Goal: Task Accomplishment & Management: Use online tool/utility

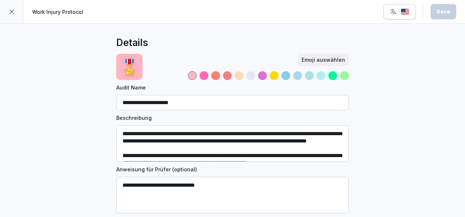
click at [15, 13] on div at bounding box center [11, 11] width 23 height 23
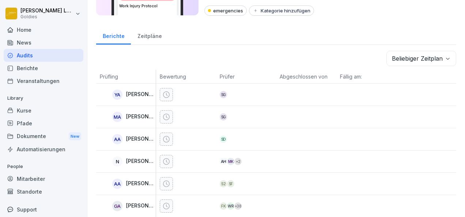
scroll to position [17, 0]
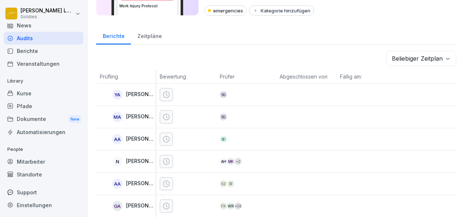
click at [38, 93] on div "Kurse" at bounding box center [44, 93] width 80 height 13
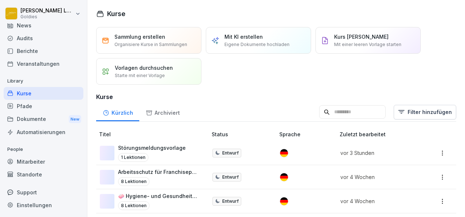
click at [351, 44] on p "Mit einer leeren Vorlage starten" at bounding box center [367, 44] width 67 height 7
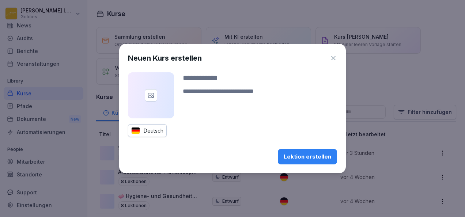
click at [221, 86] on div at bounding box center [260, 88] width 154 height 32
click at [215, 82] on input at bounding box center [260, 77] width 154 height 11
type input "*"
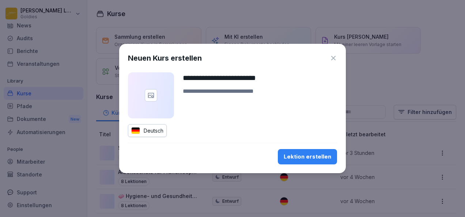
type input "**********"
click at [335, 58] on icon "button" at bounding box center [332, 57] width 7 height 7
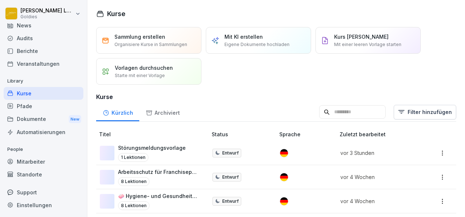
click at [349, 44] on p "Mit einer leeren Vorlage starten" at bounding box center [367, 44] width 67 height 7
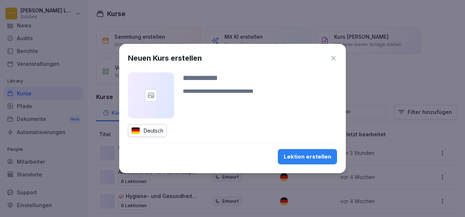
click at [226, 83] on input at bounding box center [260, 77] width 154 height 11
type input "*"
type input "**********"
click at [327, 166] on div "**********" at bounding box center [232, 108] width 226 height 129
click at [302, 155] on div "Lektion erstellen" at bounding box center [306, 157] width 47 height 8
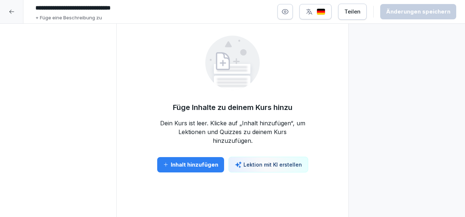
click at [214, 164] on div "Inhalt hinzufügen" at bounding box center [190, 165] width 55 height 8
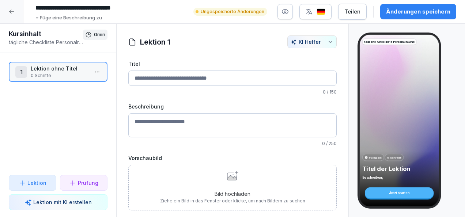
click at [210, 81] on input "Titel" at bounding box center [232, 77] width 208 height 15
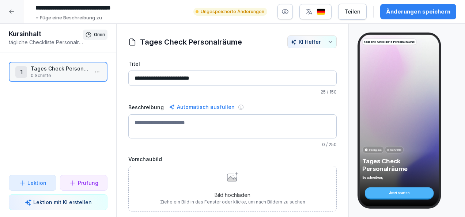
type input "**********"
click at [200, 129] on textarea "Beschreibung" at bounding box center [232, 126] width 208 height 24
paste textarea "**********"
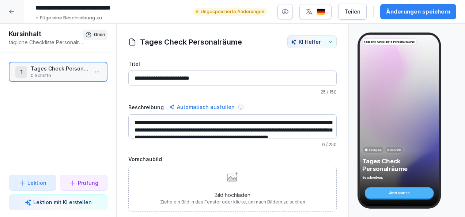
scroll to position [9, 0]
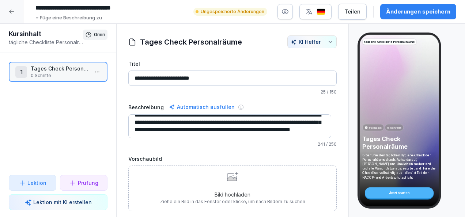
click at [232, 131] on textarea "**********" at bounding box center [229, 126] width 203 height 24
click at [275, 136] on textarea "**********" at bounding box center [229, 126] width 203 height 24
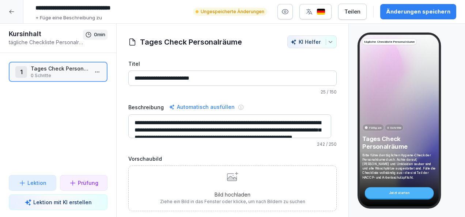
scroll to position [15, 0]
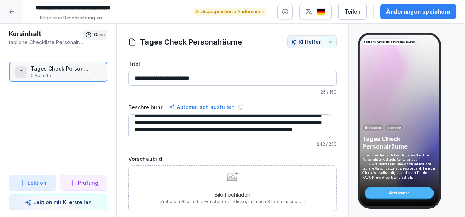
type textarea "**********"
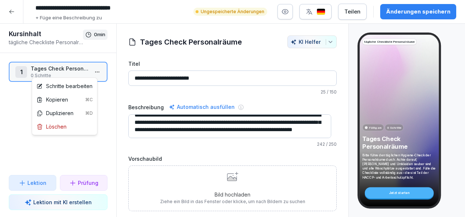
click at [94, 73] on html "**********" at bounding box center [232, 108] width 465 height 217
click at [76, 84] on div "Schritte bearbeiten" at bounding box center [65, 86] width 56 height 8
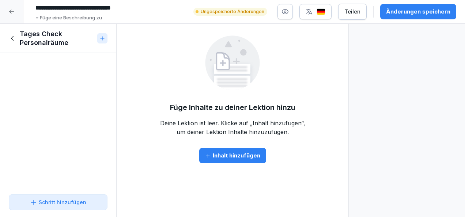
click at [235, 159] on div "Inhalt hinzufügen" at bounding box center [232, 156] width 55 height 8
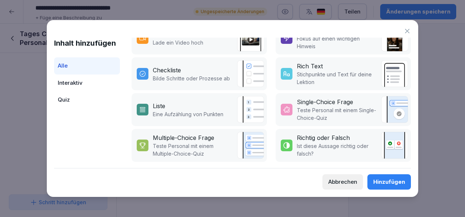
scroll to position [164, 0]
click at [335, 146] on p "Ist diese Aussage richtig oder falsch?" at bounding box center [337, 149] width 80 height 15
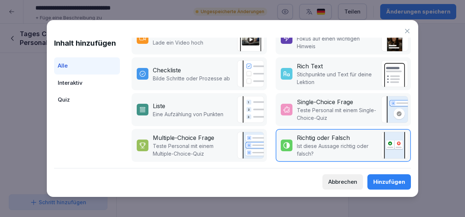
click at [386, 186] on div "Hinzufügen" at bounding box center [389, 182] width 32 height 8
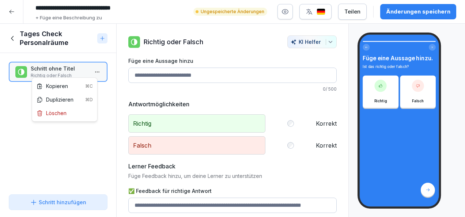
click at [92, 67] on html "**********" at bounding box center [232, 108] width 465 height 217
click at [65, 112] on div "Löschen" at bounding box center [52, 113] width 30 height 8
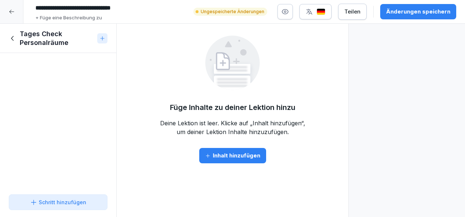
click at [219, 158] on div "Inhalt hinzufügen" at bounding box center [232, 156] width 55 height 8
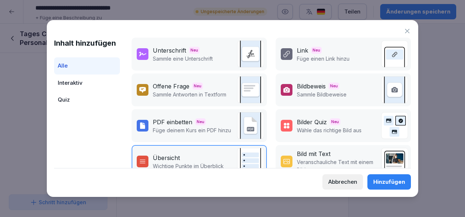
click at [91, 83] on div "Interaktiv" at bounding box center [87, 83] width 66 height 17
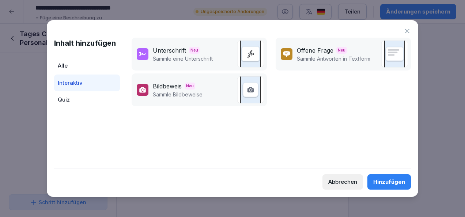
click at [70, 98] on div "Quiz" at bounding box center [87, 99] width 66 height 17
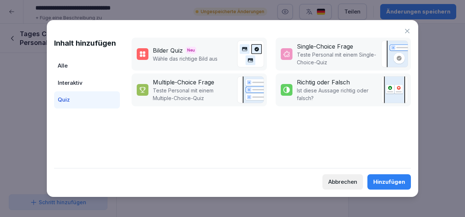
click at [342, 178] on div "Abbrechen" at bounding box center [342, 182] width 29 height 8
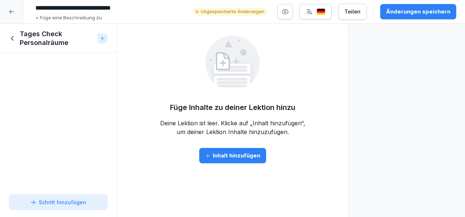
click at [14, 37] on icon at bounding box center [13, 38] width 8 height 8
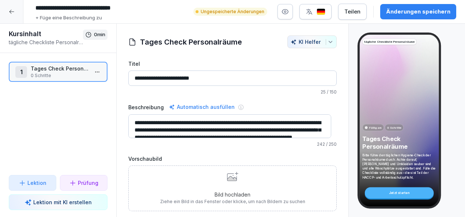
click at [14, 5] on div at bounding box center [11, 11] width 23 height 23
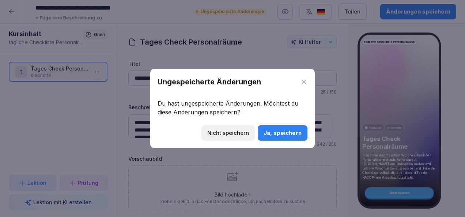
click at [244, 132] on div "Nicht speichern" at bounding box center [228, 133] width 42 height 8
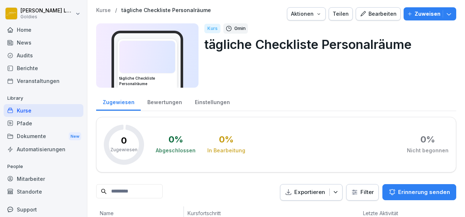
scroll to position [20, 0]
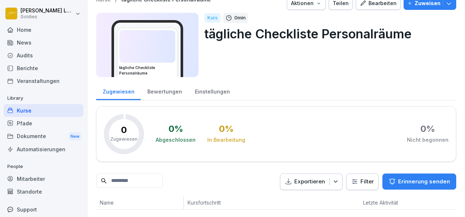
click at [42, 106] on div "Kurse" at bounding box center [44, 110] width 80 height 13
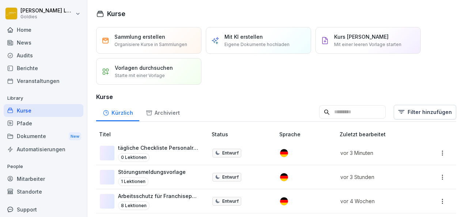
click at [170, 172] on p "Störungsmeldungsvorlage" at bounding box center [152, 172] width 68 height 8
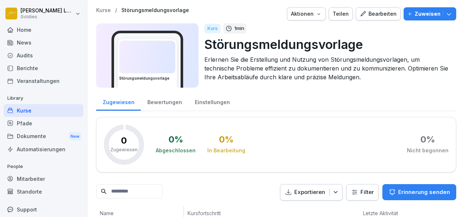
click at [385, 17] on div "Bearbeiten" at bounding box center [377, 14] width 37 height 8
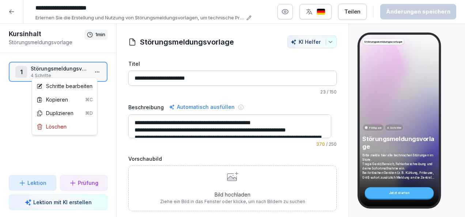
click at [93, 71] on html "**********" at bounding box center [232, 108] width 465 height 217
click at [74, 89] on div "Schritte bearbeiten" at bounding box center [65, 86] width 56 height 8
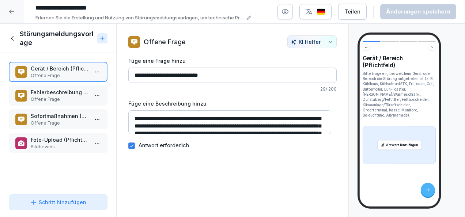
click at [62, 91] on p "Fehlerbeschreibung (Pflichtfeld)" at bounding box center [60, 92] width 58 height 8
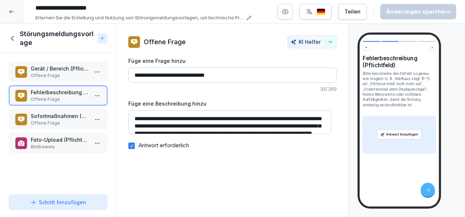
scroll to position [15, 0]
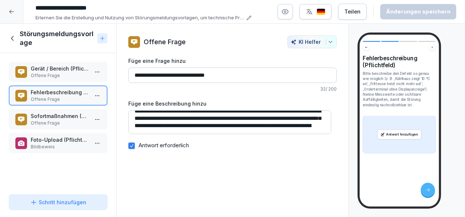
click at [61, 146] on p "Bildbeweis" at bounding box center [60, 147] width 58 height 7
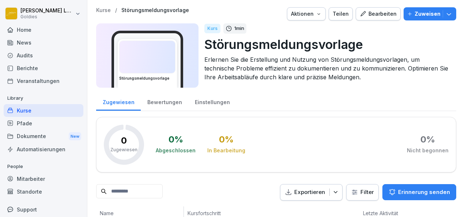
click at [37, 115] on div "Kurse" at bounding box center [44, 110] width 80 height 13
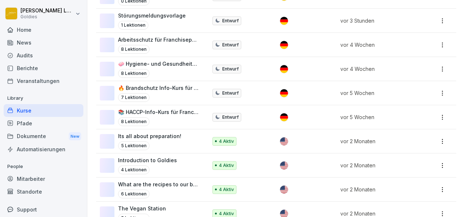
scroll to position [154, 0]
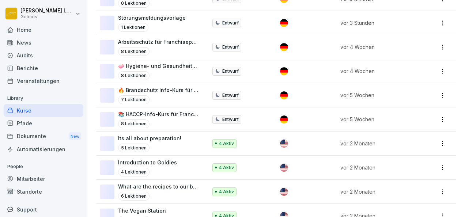
click at [26, 111] on div "Kurse" at bounding box center [44, 110] width 80 height 13
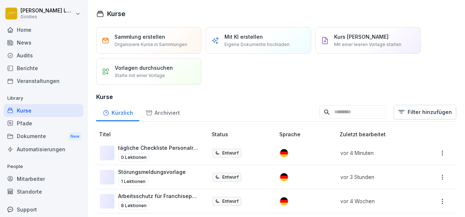
scroll to position [0, 0]
click at [31, 58] on div "Audits" at bounding box center [44, 55] width 80 height 13
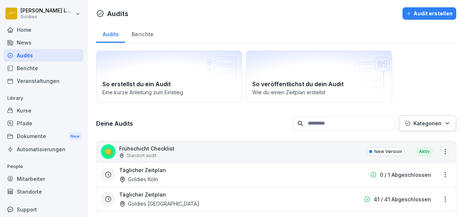
click at [412, 16] on div "Audit erstellen" at bounding box center [429, 13] width 46 height 8
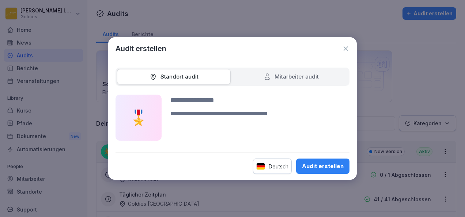
click at [212, 106] on div at bounding box center [259, 118] width 179 height 46
click at [201, 97] on input at bounding box center [259, 100] width 179 height 11
type input "**********"
click at [318, 161] on button "Audit erstellen" at bounding box center [322, 166] width 53 height 15
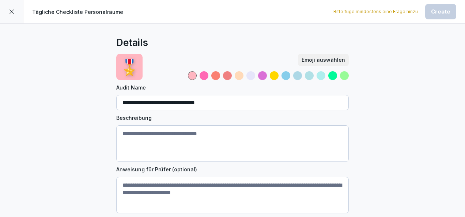
click at [193, 137] on textarea "Beschreibung" at bounding box center [232, 143] width 232 height 37
paste textarea "**********"
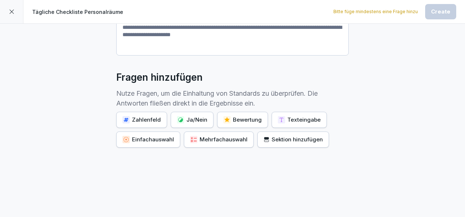
scroll to position [160, 0]
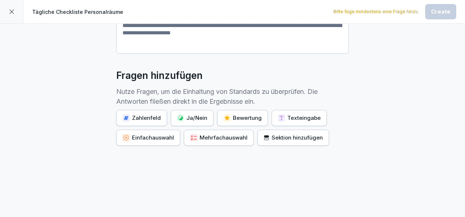
type textarea "**********"
click at [184, 121] on div "Ja/Nein" at bounding box center [192, 118] width 30 height 8
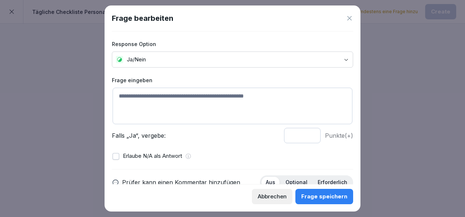
click at [171, 95] on textarea at bounding box center [232, 106] width 240 height 37
type textarea "**********"
click at [304, 133] on input "*" at bounding box center [302, 135] width 37 height 15
type input "*"
click at [304, 133] on input "*" at bounding box center [302, 135] width 37 height 15
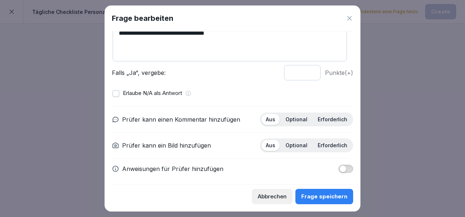
scroll to position [65, 0]
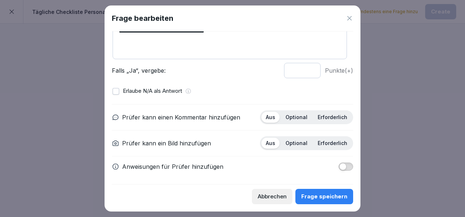
click at [289, 115] on p "Optional" at bounding box center [296, 117] width 22 height 7
click at [324, 141] on p "Erforderlich" at bounding box center [332, 143] width 30 height 7
click at [320, 200] on div "Frage speichern" at bounding box center [324, 196] width 46 height 8
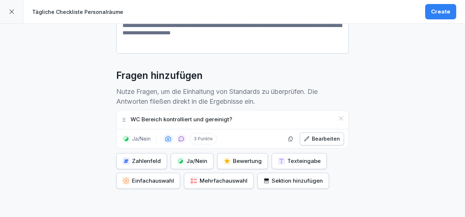
click at [188, 157] on div "Ja/Nein" at bounding box center [192, 161] width 30 height 8
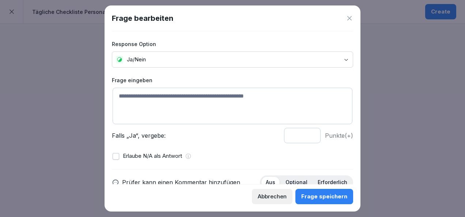
click at [173, 104] on textarea at bounding box center [232, 106] width 240 height 37
paste textarea "**********"
type textarea "**********"
click at [305, 131] on input "*" at bounding box center [302, 135] width 37 height 15
type input "*"
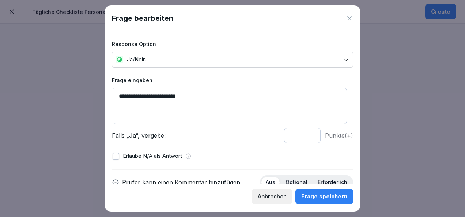
click at [305, 131] on input "*" at bounding box center [302, 135] width 37 height 15
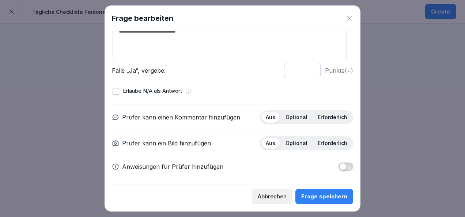
click at [325, 138] on div "Erforderlich" at bounding box center [332, 143] width 38 height 11
click at [293, 114] on p "Optional" at bounding box center [296, 117] width 22 height 7
click at [327, 197] on div "Frage speichern" at bounding box center [324, 196] width 46 height 8
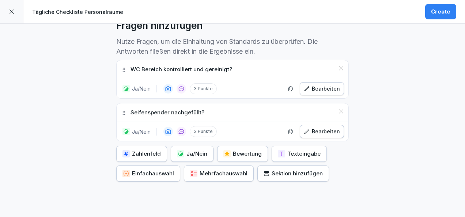
scroll to position [211, 0]
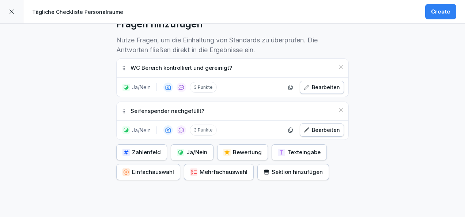
click at [183, 150] on div "Ja/Nein" at bounding box center [192, 152] width 30 height 8
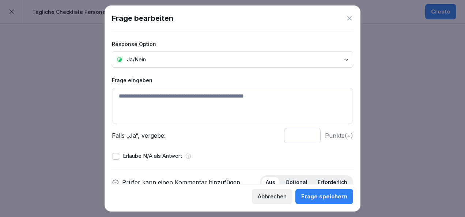
click at [174, 96] on textarea at bounding box center [232, 106] width 240 height 37
paste textarea "**********"
type textarea "**********"
click at [304, 132] on input "*" at bounding box center [302, 135] width 37 height 15
type input "*"
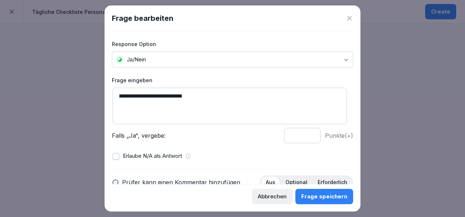
click at [304, 132] on input "*" at bounding box center [302, 135] width 37 height 15
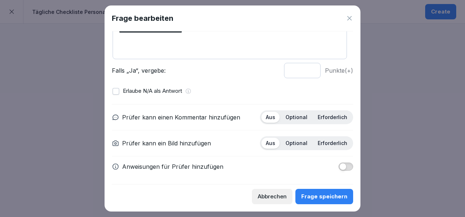
click at [290, 114] on p "Optional" at bounding box center [296, 117] width 22 height 7
click at [334, 140] on p "Erforderlich" at bounding box center [332, 143] width 30 height 7
click at [326, 194] on div "Frage speichern" at bounding box center [324, 196] width 46 height 8
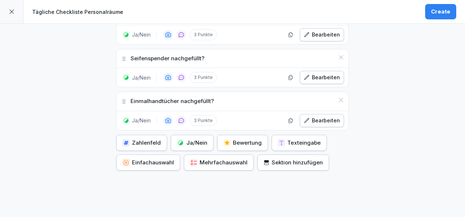
scroll to position [281, 0]
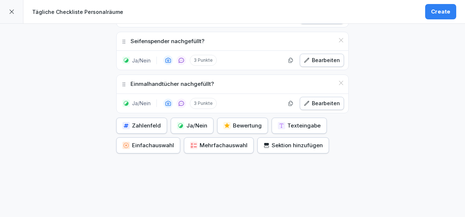
click at [193, 118] on button "Ja/Nein" at bounding box center [192, 126] width 43 height 16
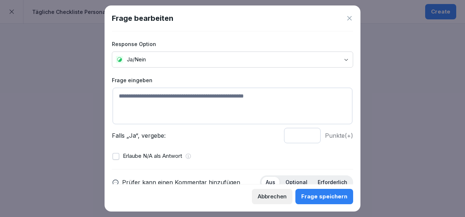
click at [164, 111] on textarea at bounding box center [232, 106] width 240 height 37
paste textarea "**********"
type textarea "**********"
click at [305, 132] on input "*" at bounding box center [302, 135] width 37 height 15
type input "*"
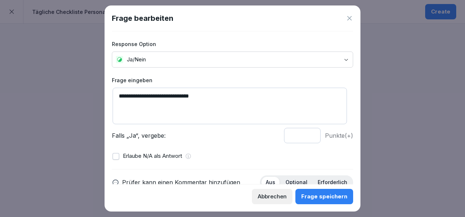
click at [305, 132] on input "*" at bounding box center [302, 135] width 37 height 15
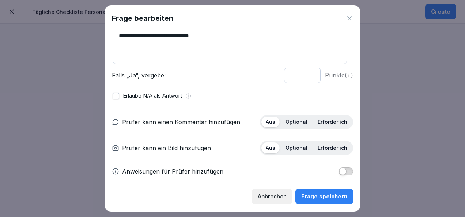
scroll to position [62, 0]
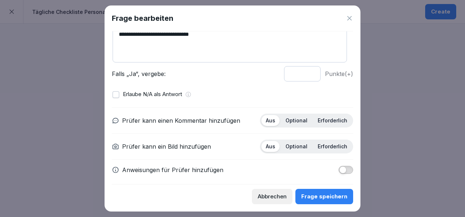
click at [290, 125] on div "Optional" at bounding box center [296, 120] width 31 height 11
click at [328, 145] on p "Erforderlich" at bounding box center [332, 146] width 30 height 7
click at [325, 194] on div "Frage speichern" at bounding box center [324, 196] width 46 height 8
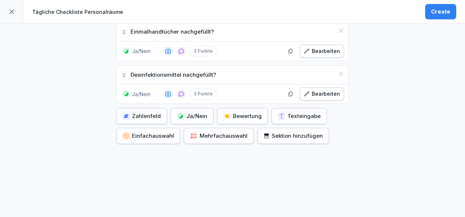
scroll to position [335, 0]
click at [192, 112] on div "Ja/Nein" at bounding box center [192, 116] width 30 height 8
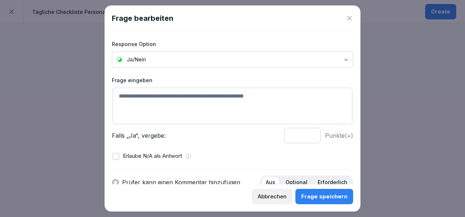
click at [185, 102] on textarea at bounding box center [232, 106] width 240 height 37
paste textarea "**********"
type textarea "**********"
click at [304, 133] on input "*" at bounding box center [302, 135] width 37 height 15
type input "*"
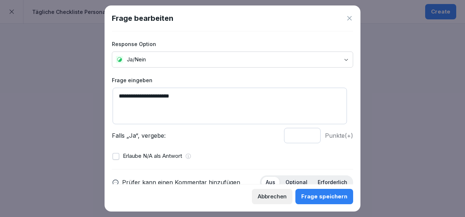
click at [304, 133] on input "*" at bounding box center [302, 135] width 37 height 15
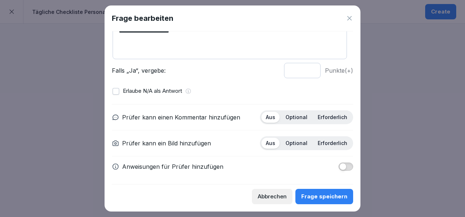
click at [299, 118] on p "Optional" at bounding box center [296, 117] width 22 height 7
click at [324, 145] on p "Erforderlich" at bounding box center [332, 143] width 30 height 7
click at [331, 190] on button "Frage speichern" at bounding box center [324, 196] width 58 height 15
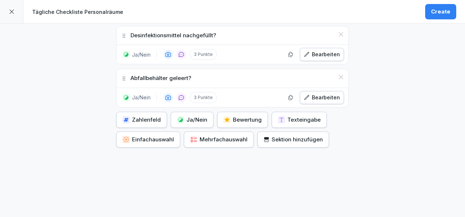
scroll to position [373, 0]
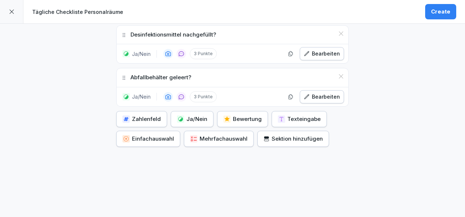
click at [198, 115] on div "Ja/Nein" at bounding box center [192, 119] width 30 height 8
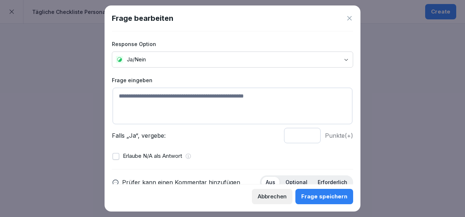
click at [175, 102] on textarea at bounding box center [232, 106] width 240 height 37
paste textarea "**********"
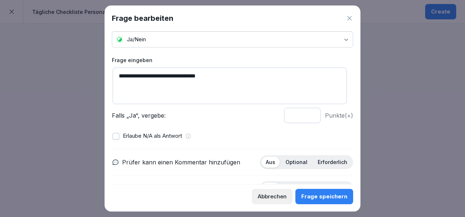
scroll to position [20, 0]
type textarea "**********"
click at [303, 113] on input "*" at bounding box center [302, 114] width 37 height 15
type input "*"
click at [303, 113] on input "*" at bounding box center [302, 114] width 37 height 15
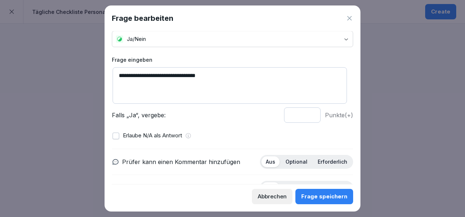
scroll to position [59, 0]
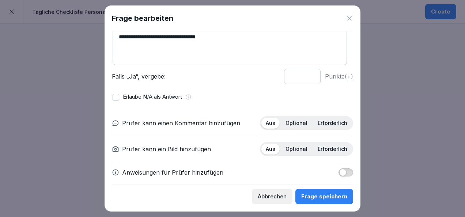
click at [295, 123] on p "Optional" at bounding box center [296, 123] width 22 height 7
click at [320, 148] on p "Erforderlich" at bounding box center [332, 149] width 30 height 7
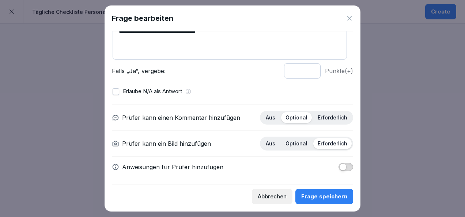
scroll to position [65, 0]
click at [323, 192] on div "Frage speichern" at bounding box center [324, 196] width 46 height 8
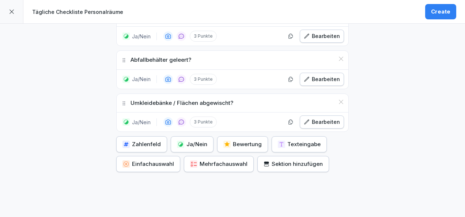
scroll to position [392, 0]
click at [181, 140] on div "Ja/Nein" at bounding box center [192, 144] width 30 height 8
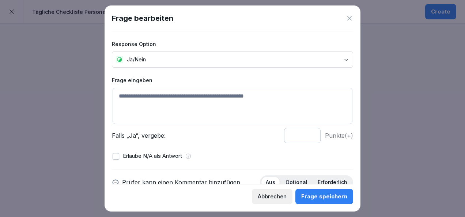
click at [184, 100] on textarea at bounding box center [232, 106] width 240 height 37
paste textarea "**********"
type textarea "**********"
type input "*"
click at [305, 133] on input "*" at bounding box center [302, 135] width 37 height 15
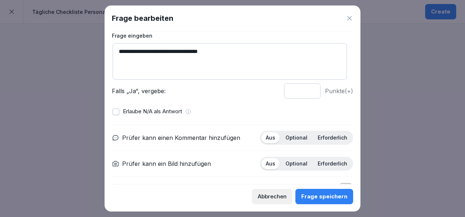
scroll to position [47, 0]
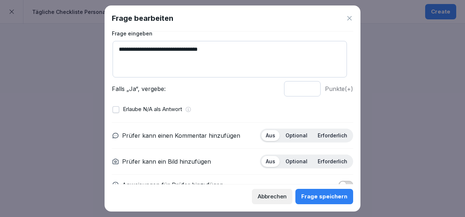
click at [294, 133] on p "Optional" at bounding box center [296, 135] width 22 height 7
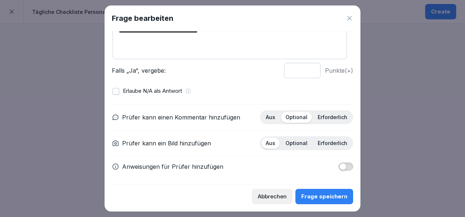
click at [323, 138] on div "Erforderlich" at bounding box center [332, 143] width 38 height 11
click at [320, 196] on div "Frage speichern" at bounding box center [324, 196] width 46 height 8
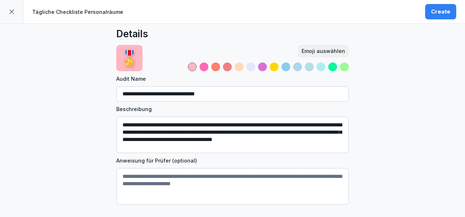
scroll to position [0, 0]
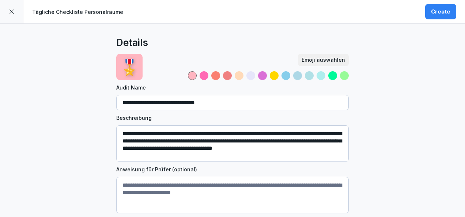
drag, startPoint x: 143, startPoint y: 103, endPoint x: 102, endPoint y: 108, distance: 42.0
drag, startPoint x: 183, startPoint y: 101, endPoint x: 156, endPoint y: 102, distance: 26.3
click at [156, 102] on input "**********" at bounding box center [232, 102] width 232 height 15
click at [122, 100] on input "**********" at bounding box center [232, 102] width 232 height 15
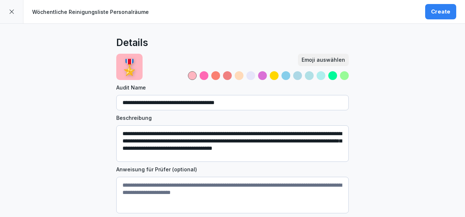
type input "**********"
click at [181, 134] on textarea "**********" at bounding box center [232, 143] width 232 height 37
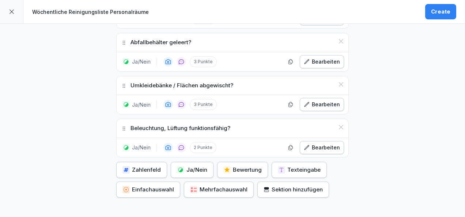
scroll to position [462, 0]
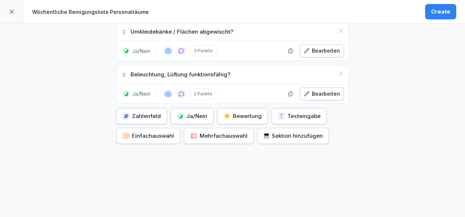
type textarea "**********"
click at [192, 112] on div "Ja/Nein" at bounding box center [192, 116] width 30 height 8
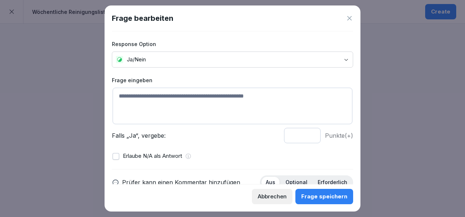
click at [183, 108] on textarea at bounding box center [232, 106] width 240 height 37
paste textarea "**********"
type textarea "**********"
click at [305, 134] on input "*" at bounding box center [302, 135] width 37 height 15
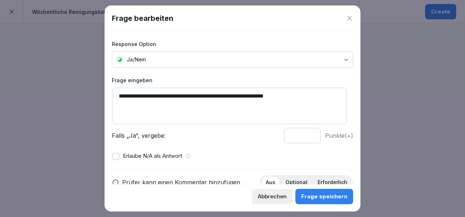
scroll to position [65, 0]
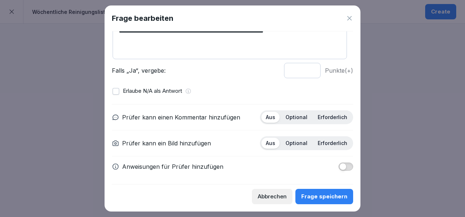
type input "*"
click at [292, 120] on div "Optional" at bounding box center [296, 117] width 31 height 11
click at [321, 140] on p "Erforderlich" at bounding box center [332, 143] width 30 height 7
click at [118, 91] on button "button" at bounding box center [115, 91] width 7 height 7
click at [321, 191] on button "Frage speichern" at bounding box center [324, 196] width 58 height 15
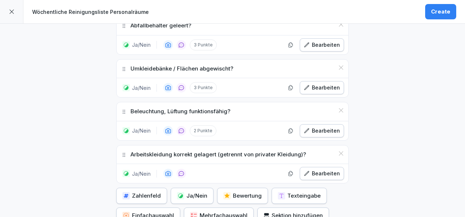
scroll to position [425, 0]
click at [199, 65] on p "Umkleidebänke / Flächen abgewischt?" at bounding box center [181, 69] width 103 height 8
click at [307, 86] on icon "button" at bounding box center [306, 88] width 4 height 4
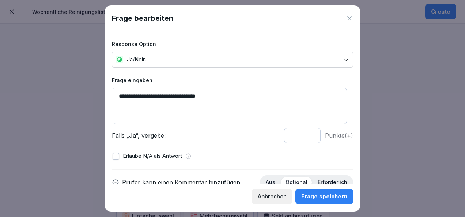
click at [117, 153] on button "button" at bounding box center [115, 156] width 7 height 7
click at [117, 154] on button "button" at bounding box center [115, 156] width 7 height 7
click at [320, 194] on div "Frage speichern" at bounding box center [324, 196] width 46 height 8
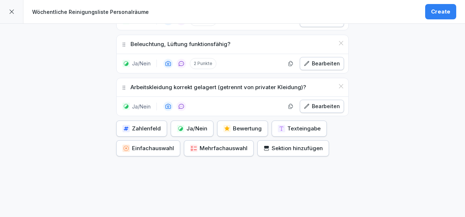
scroll to position [493, 0]
click at [325, 103] on div "Bearbeiten" at bounding box center [322, 106] width 36 height 8
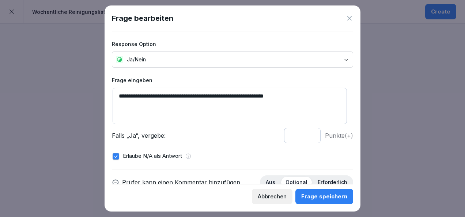
click at [270, 189] on button "Abbrechen" at bounding box center [272, 196] width 41 height 15
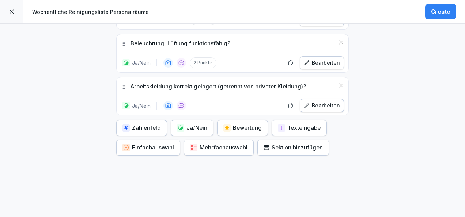
click at [198, 120] on button "Ja/Nein" at bounding box center [192, 128] width 43 height 16
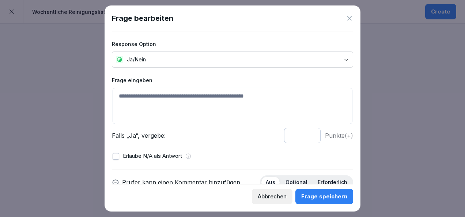
click at [348, 18] on icon at bounding box center [349, 18] width 7 height 7
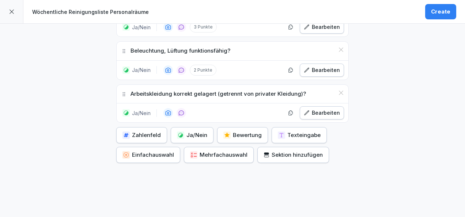
scroll to position [483, 0]
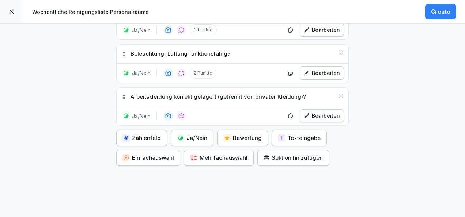
click at [323, 112] on div "Bearbeiten" at bounding box center [322, 116] width 36 height 8
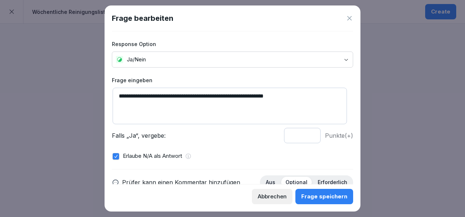
click at [306, 133] on input "*" at bounding box center [302, 135] width 37 height 15
type input "*"
click at [304, 137] on input "*" at bounding box center [302, 135] width 37 height 15
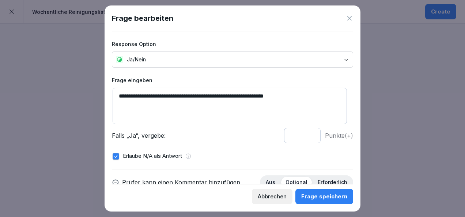
scroll to position [65, 0]
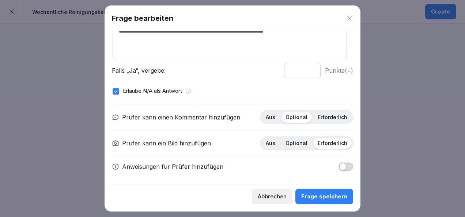
click at [117, 94] on div "Erlaube N/A als Antwort" at bounding box center [232, 91] width 240 height 8
click at [115, 91] on button "button" at bounding box center [115, 91] width 7 height 7
click at [312, 197] on div "Frage speichern" at bounding box center [324, 196] width 46 height 8
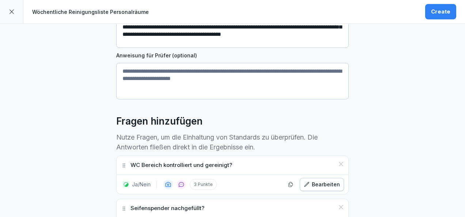
scroll to position [114, 0]
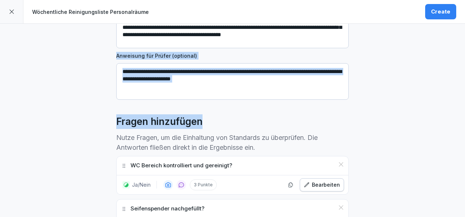
drag, startPoint x: 247, startPoint y: 109, endPoint x: 324, endPoint y: 90, distance: 79.6
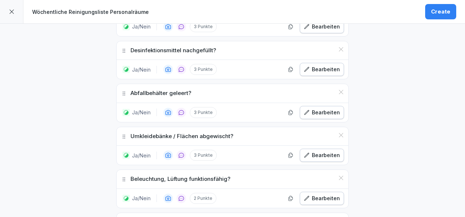
scroll to position [371, 0]
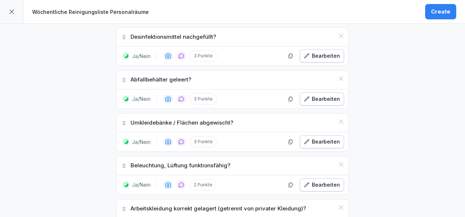
click at [324, 144] on button "Bearbeiten" at bounding box center [322, 141] width 44 height 13
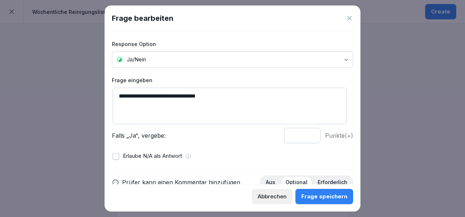
type input "*"
click at [304, 137] on input "*" at bounding box center [302, 135] width 37 height 15
click at [313, 193] on div "Frage speichern" at bounding box center [324, 196] width 46 height 8
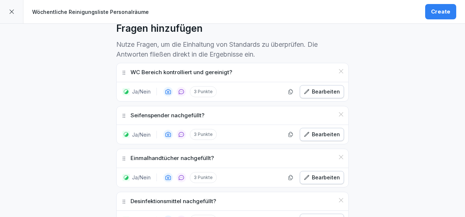
scroll to position [206, 0]
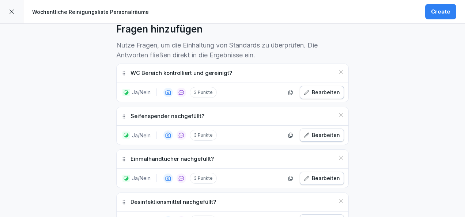
click at [440, 7] on button "Create" at bounding box center [440, 11] width 31 height 15
